Goal: Task Accomplishment & Management: Manage account settings

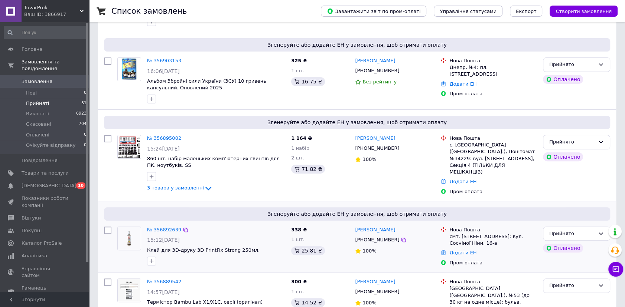
scroll to position [135, 0]
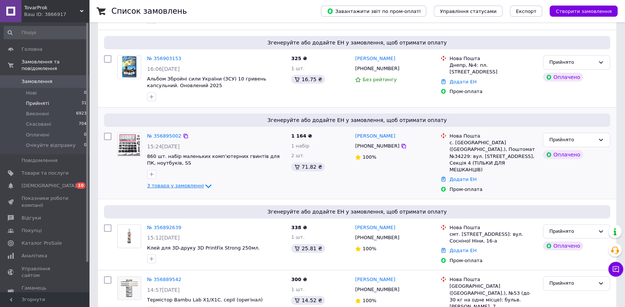
click at [171, 185] on span "3 товара у замовленні" at bounding box center [175, 186] width 57 height 6
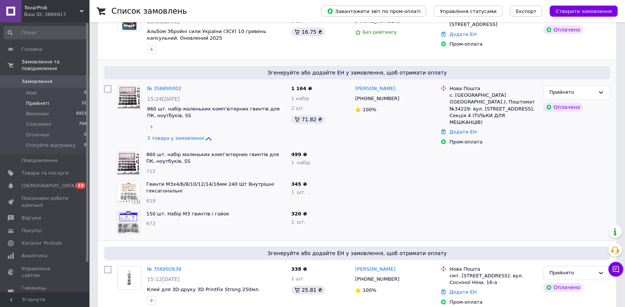
scroll to position [202, 0]
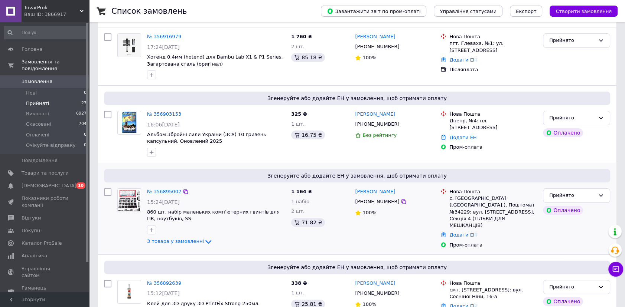
scroll to position [67, 0]
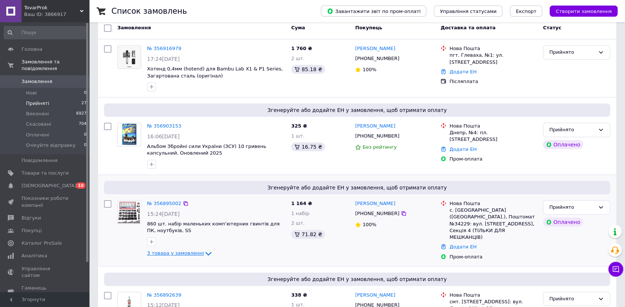
click at [194, 251] on span "3 товара у замовленні" at bounding box center [175, 254] width 57 height 6
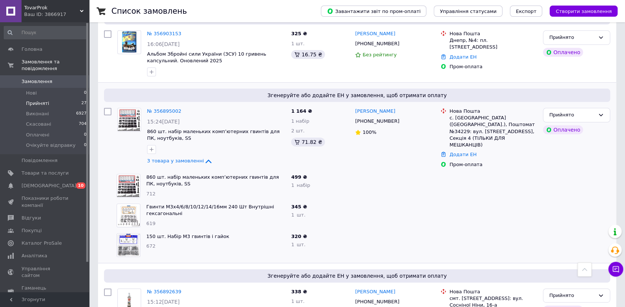
scroll to position [0, 0]
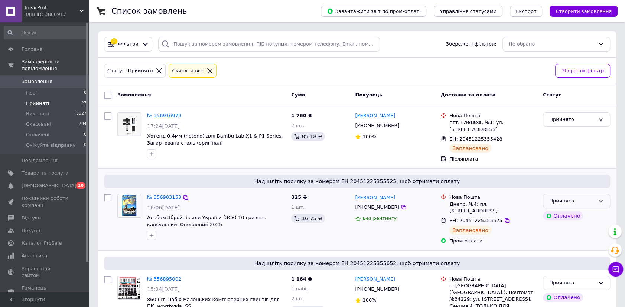
click at [600, 199] on icon at bounding box center [601, 202] width 6 height 6
click at [591, 212] on li "Виконано" at bounding box center [576, 217] width 66 height 14
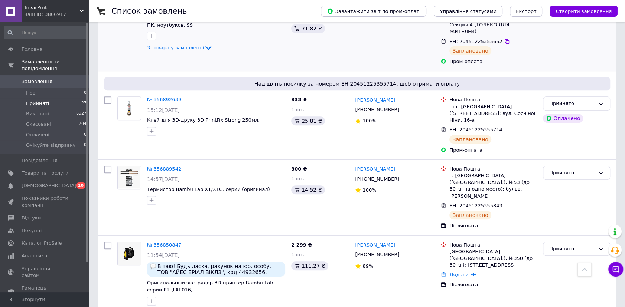
scroll to position [169, 0]
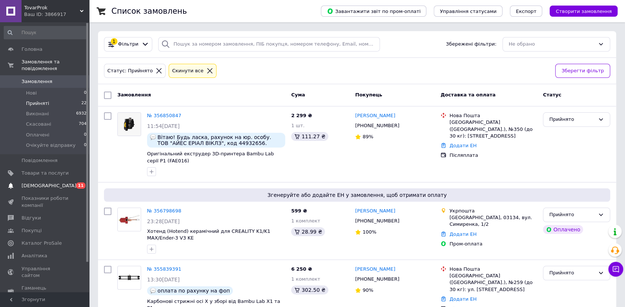
click at [54, 183] on link "Сповіщення 0 11" at bounding box center [45, 186] width 91 height 13
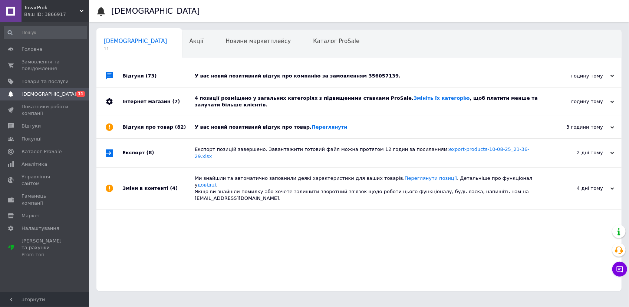
click at [303, 73] on div "У вас новий позитивний відгук про компанію за замовленням 356057139." at bounding box center [368, 76] width 346 height 7
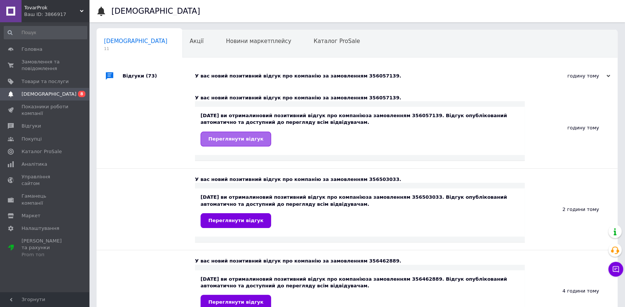
click at [219, 134] on link "Переглянути відгук" at bounding box center [235, 139] width 71 height 15
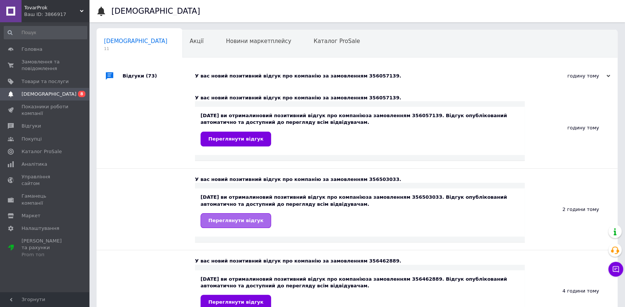
click at [222, 219] on span "Переглянути відгук" at bounding box center [235, 221] width 55 height 6
click at [214, 300] on span "Переглянути відгук" at bounding box center [235, 303] width 55 height 6
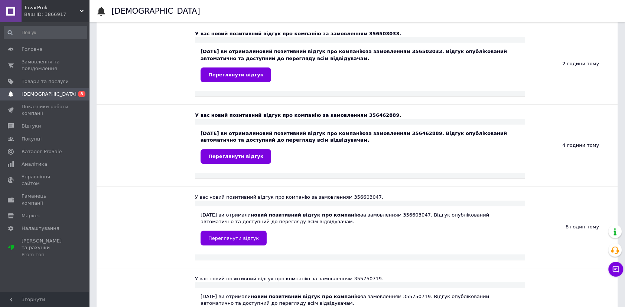
scroll to position [169, 0]
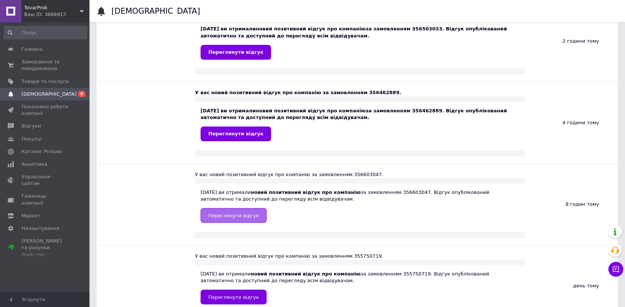
click at [248, 214] on span "Переглянути відгук" at bounding box center [233, 216] width 50 height 6
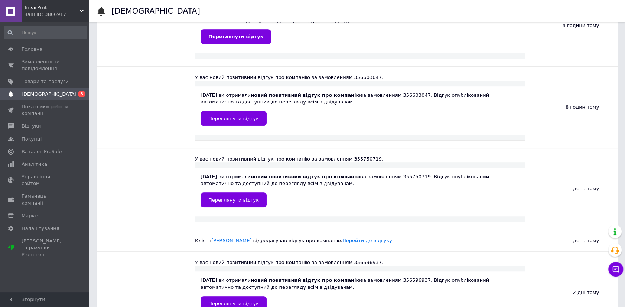
scroll to position [304, 0]
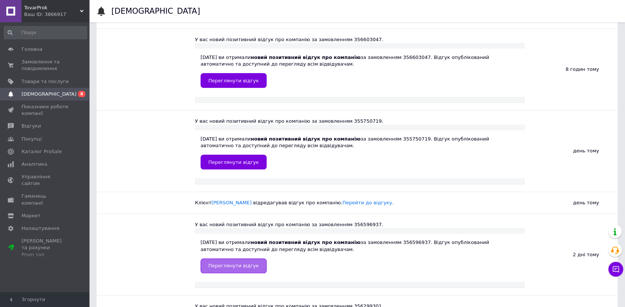
click at [252, 266] on link "Переглянути відгук" at bounding box center [233, 266] width 66 height 15
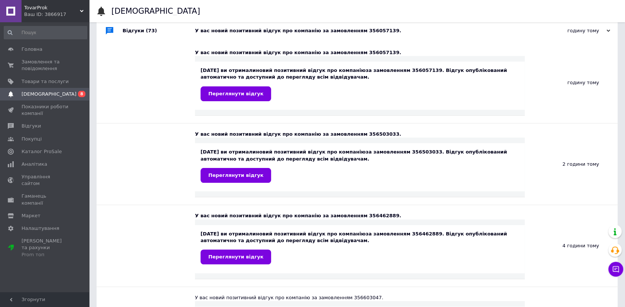
scroll to position [0, 0]
